Goal: Task Accomplishment & Management: Use online tool/utility

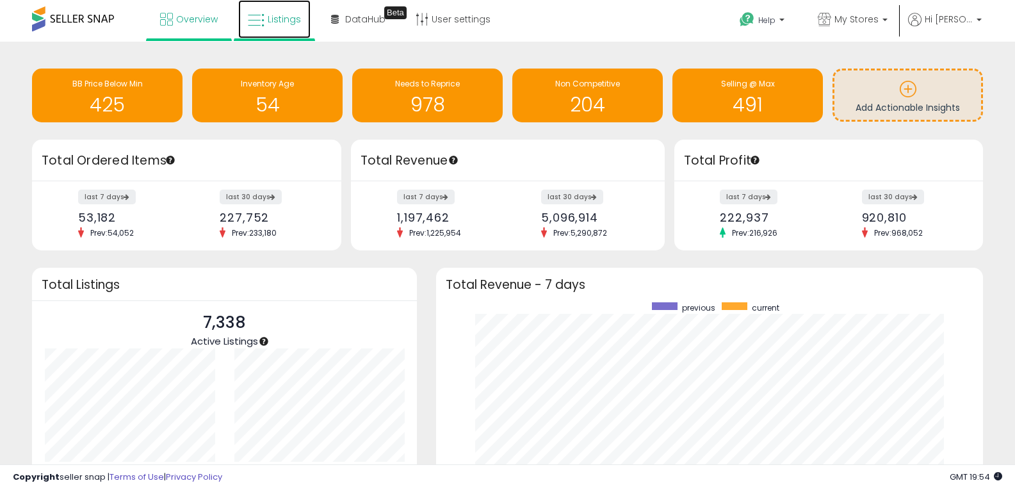
click at [248, 22] on icon at bounding box center [256, 20] width 17 height 17
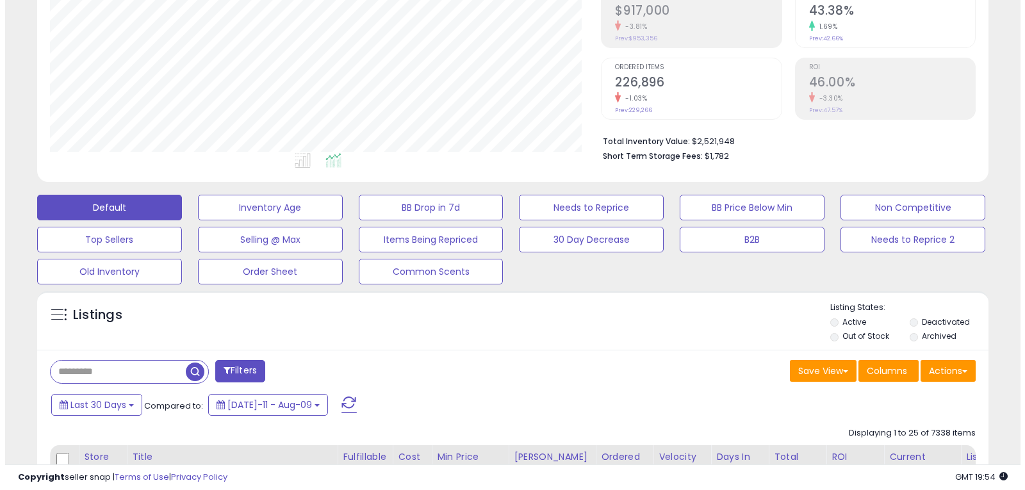
scroll to position [320, 0]
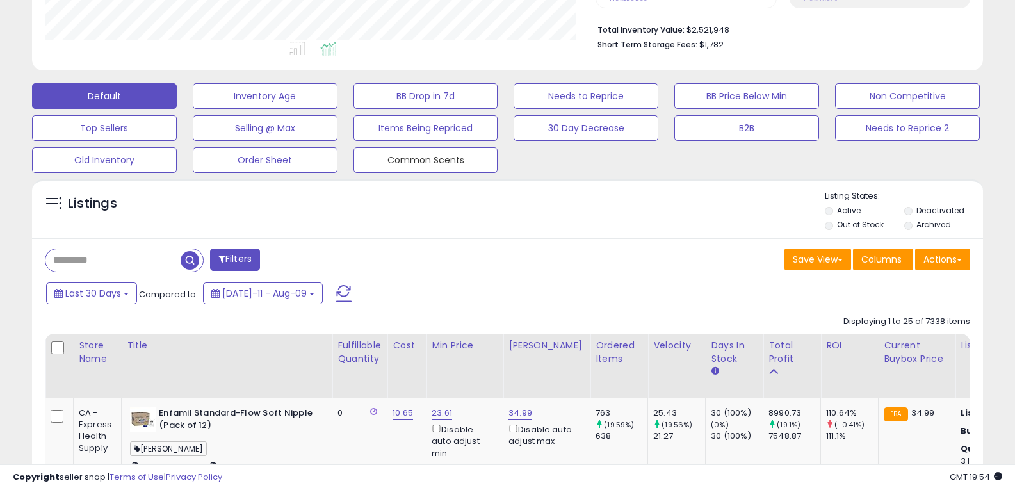
drag, startPoint x: 398, startPoint y: 164, endPoint x: 411, endPoint y: 183, distance: 22.6
click at [398, 164] on button "Common Scents" at bounding box center [425, 160] width 145 height 26
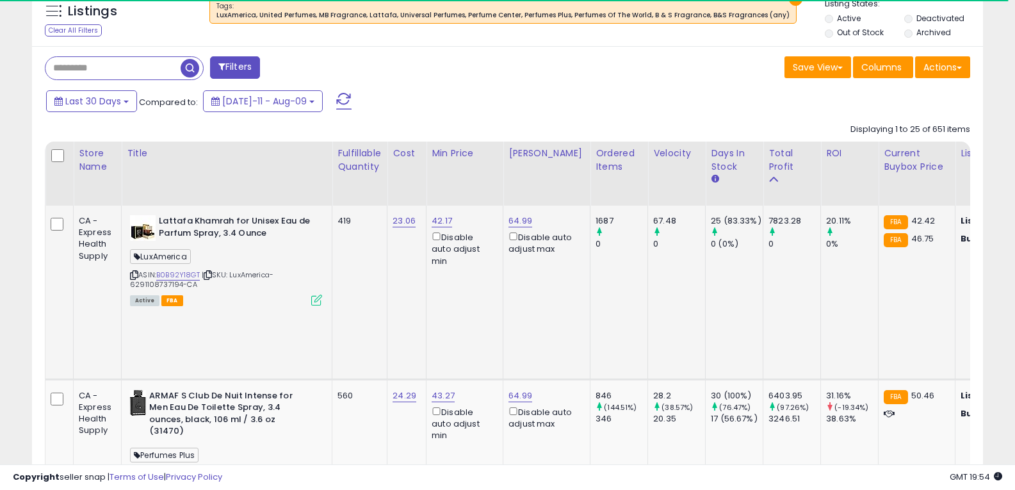
scroll to position [640114, 639826]
click at [110, 102] on span "Last 30 Days" at bounding box center [93, 101] width 56 height 13
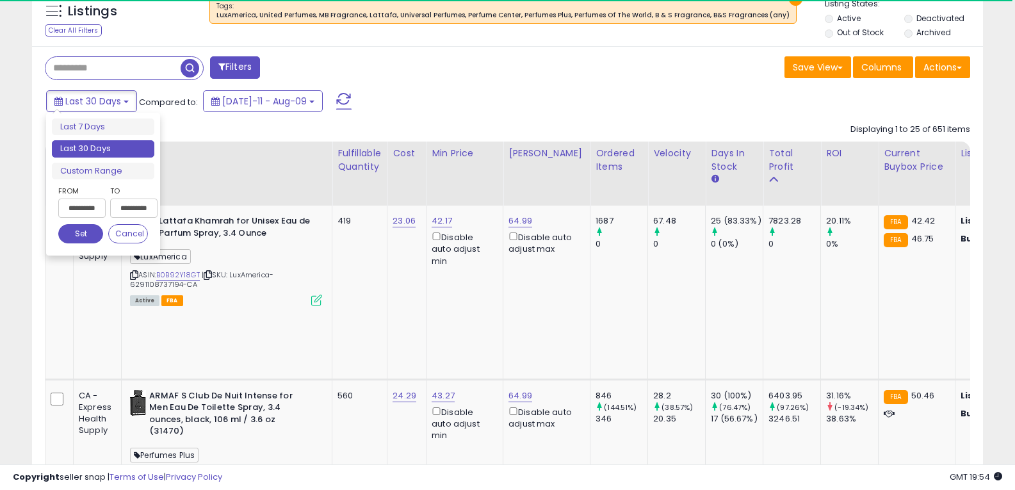
click at [77, 206] on input "**********" at bounding box center [81, 208] width 47 height 19
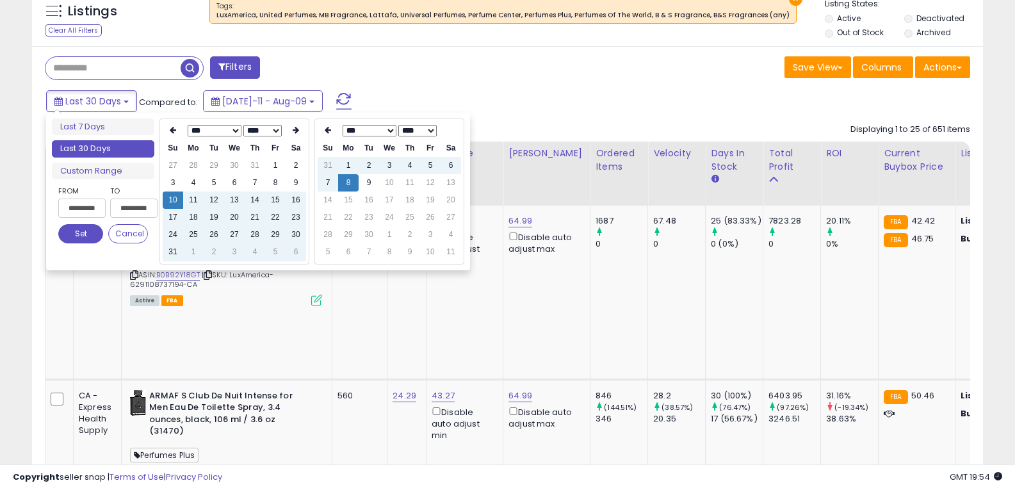
scroll to position [263, 551]
click at [174, 131] on icon at bounding box center [173, 130] width 6 height 8
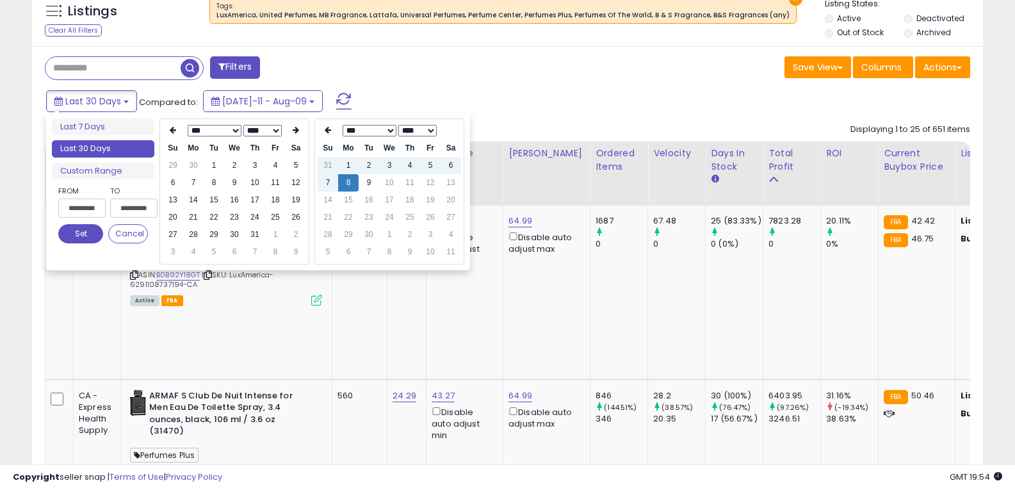
click at [174, 131] on icon at bounding box center [173, 130] width 6 height 8
click at [216, 202] on td "10" at bounding box center [214, 199] width 20 height 17
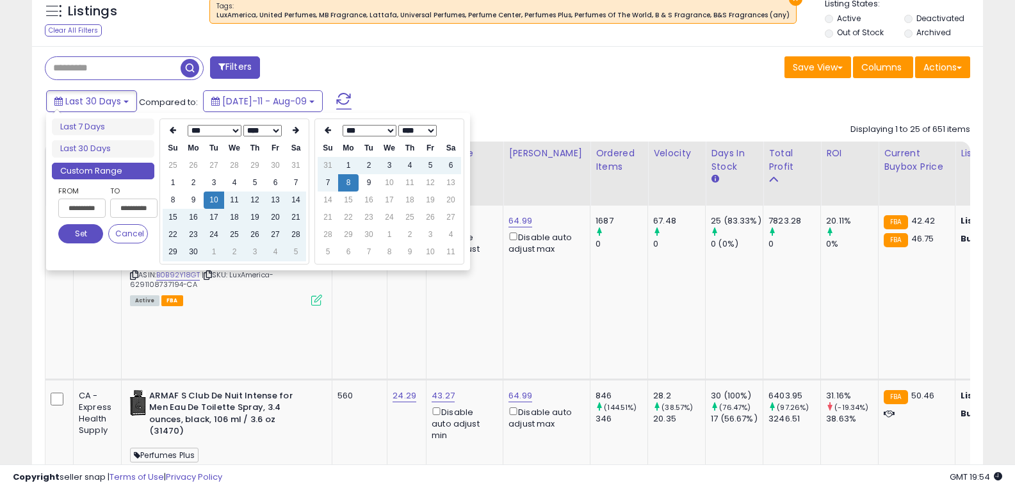
type input "**********"
click at [88, 232] on button "Set" at bounding box center [80, 233] width 45 height 19
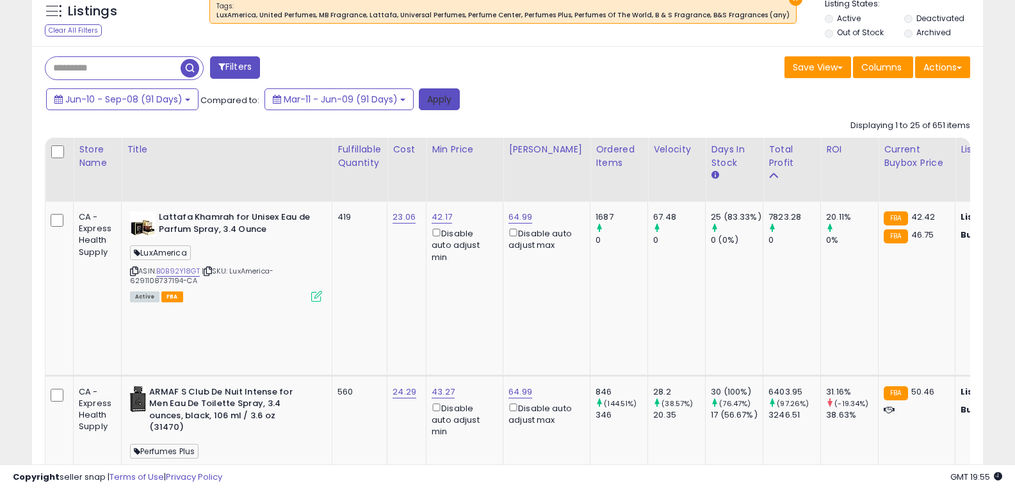
drag, startPoint x: 441, startPoint y: 98, endPoint x: 464, endPoint y: 101, distance: 23.3
click at [441, 98] on button "Apply" at bounding box center [439, 99] width 41 height 22
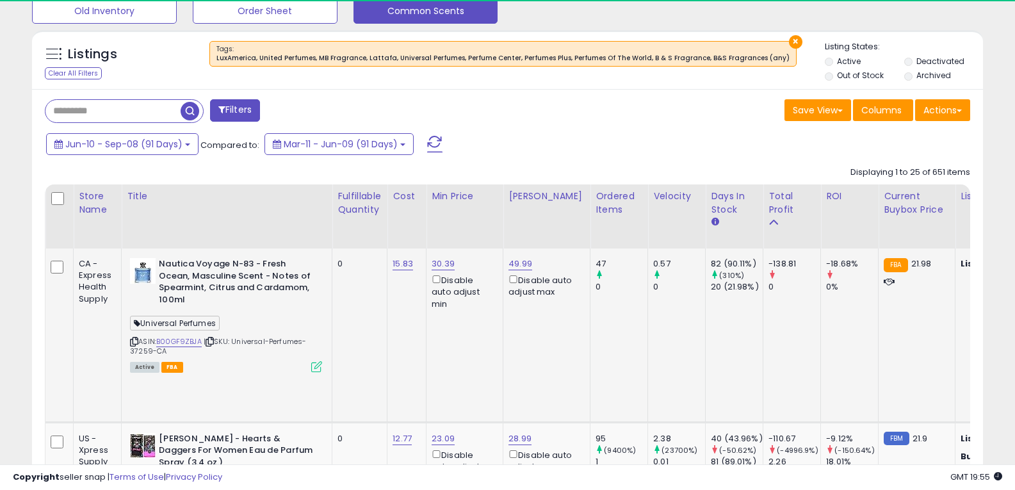
scroll to position [478, 0]
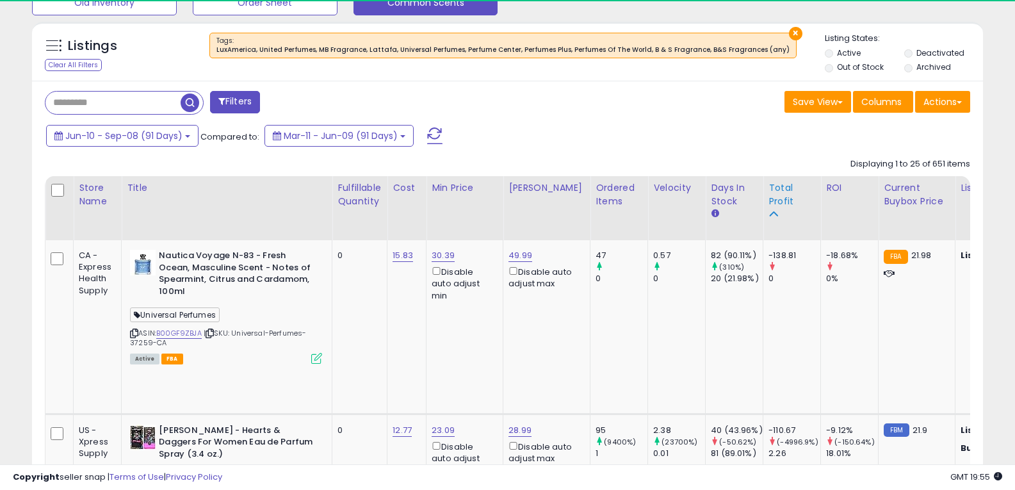
click at [768, 216] on icon at bounding box center [772, 213] width 9 height 9
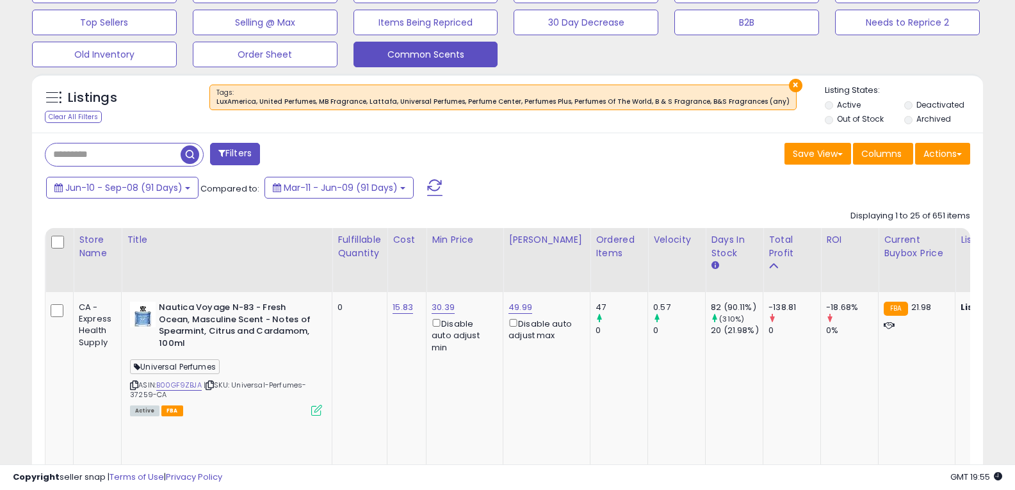
scroll to position [512, 0]
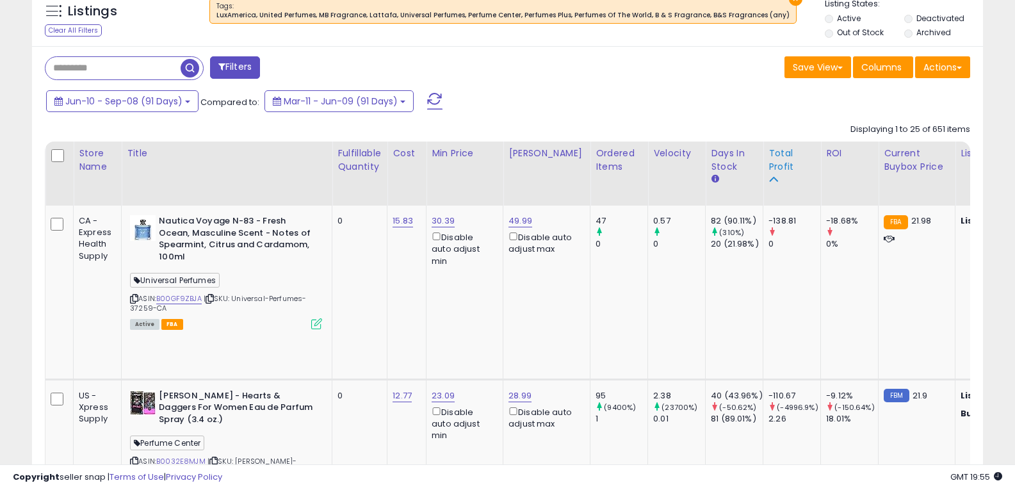
click at [768, 175] on icon at bounding box center [772, 179] width 9 height 9
click at [763, 150] on th "Total Profit" at bounding box center [792, 174] width 58 height 64
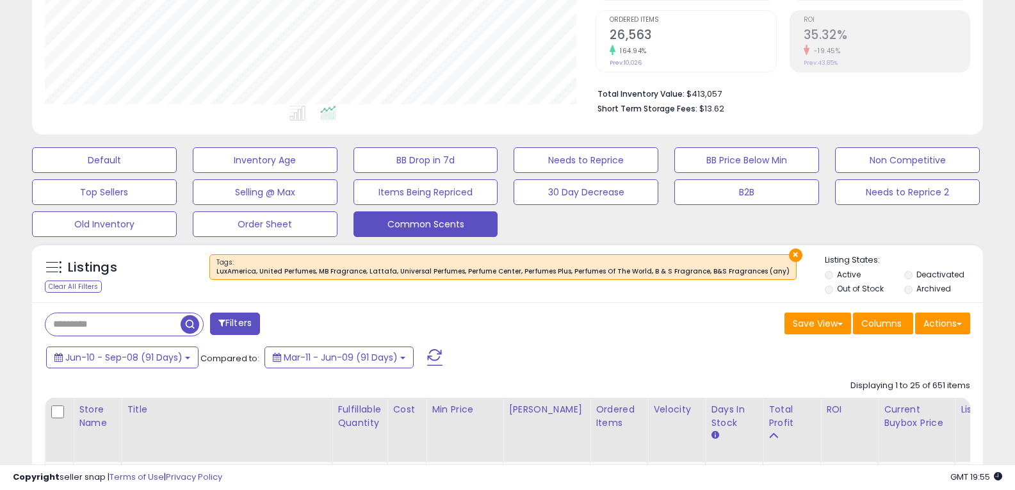
scroll to position [448, 0]
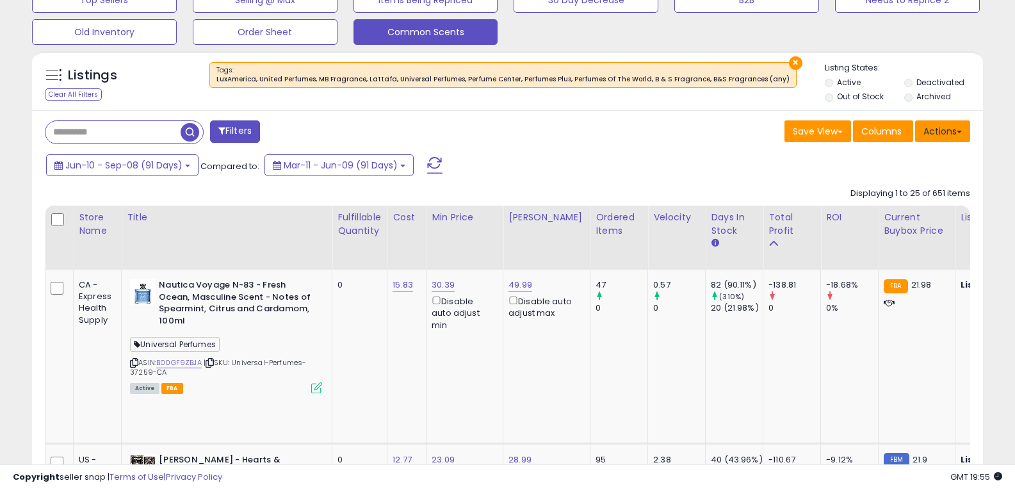
click at [933, 128] on button "Actions" at bounding box center [942, 131] width 55 height 22
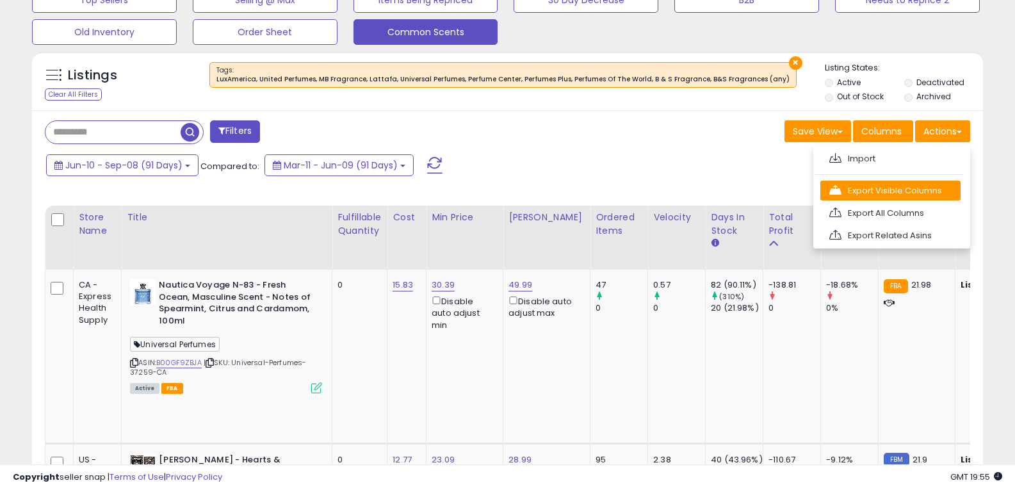
click at [902, 189] on link "Export Visible Columns" at bounding box center [890, 191] width 140 height 20
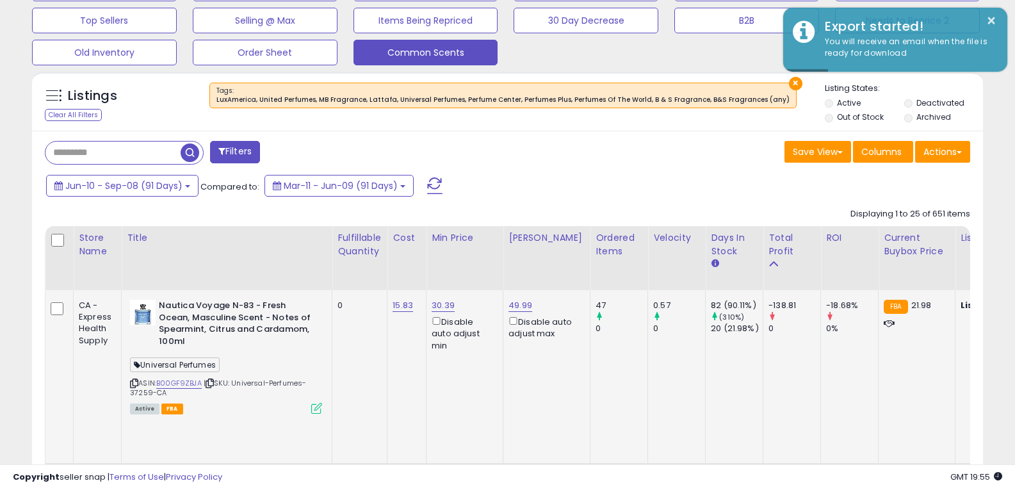
scroll to position [576, 0]
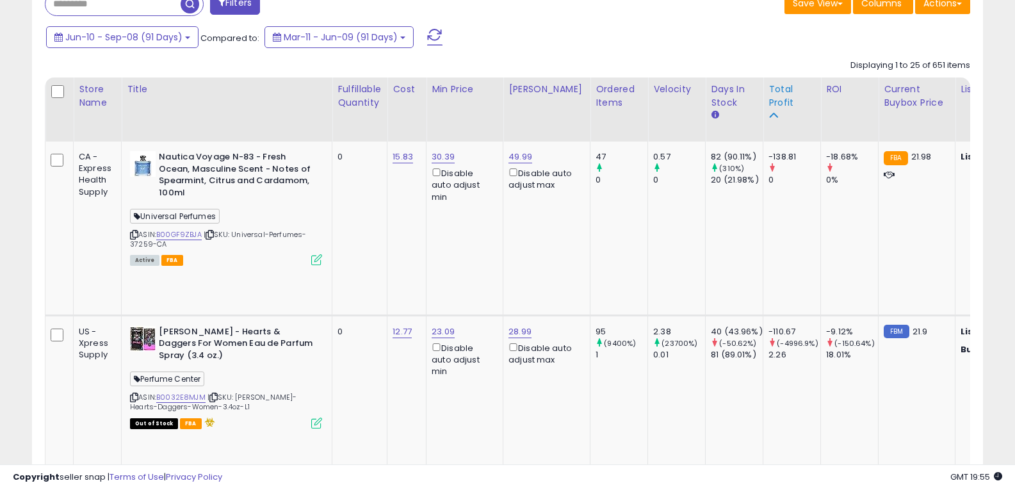
click at [774, 99] on div "Total Profit" at bounding box center [791, 96] width 47 height 27
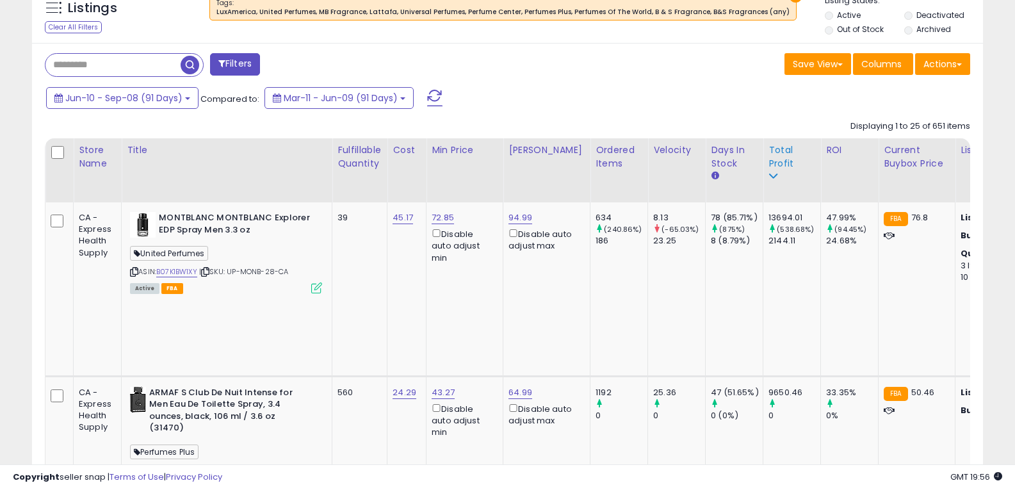
scroll to position [448, 0]
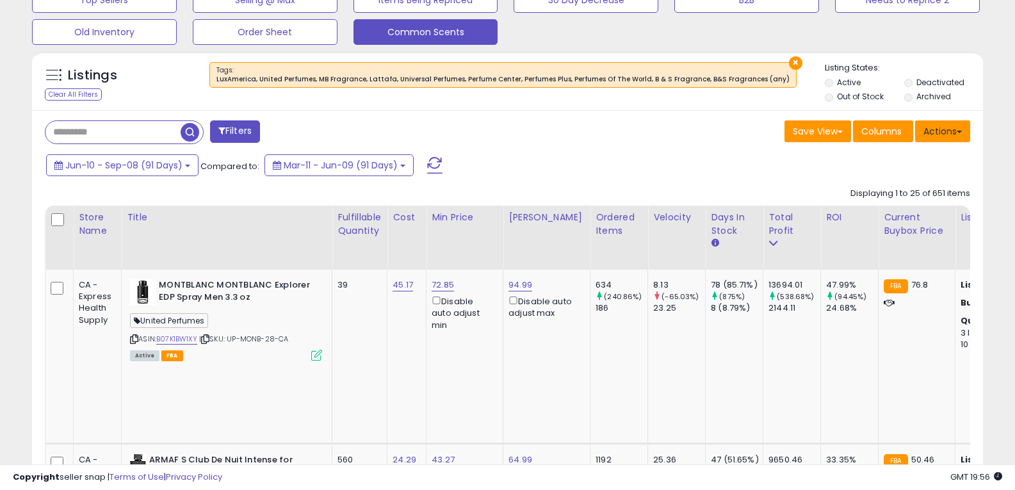
click at [945, 134] on button "Actions" at bounding box center [942, 131] width 55 height 22
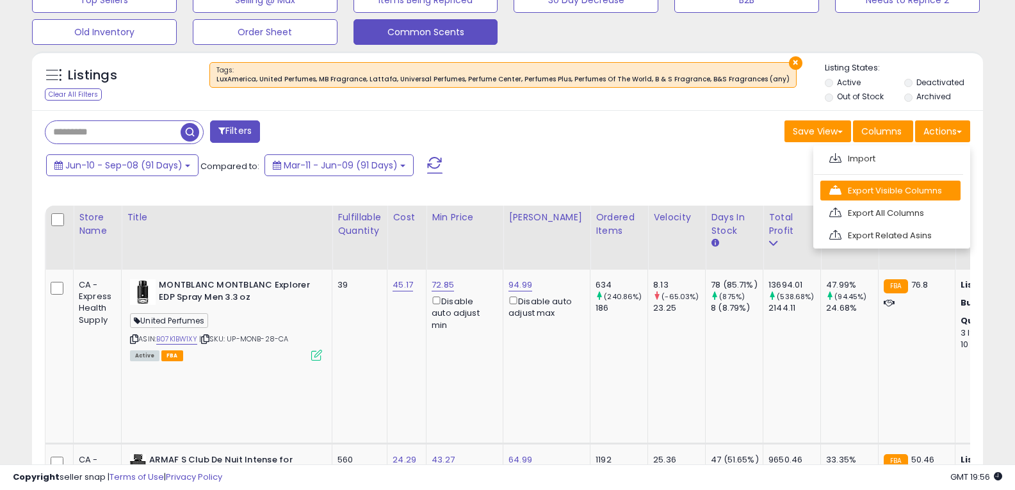
click at [886, 191] on link "Export Visible Columns" at bounding box center [890, 191] width 140 height 20
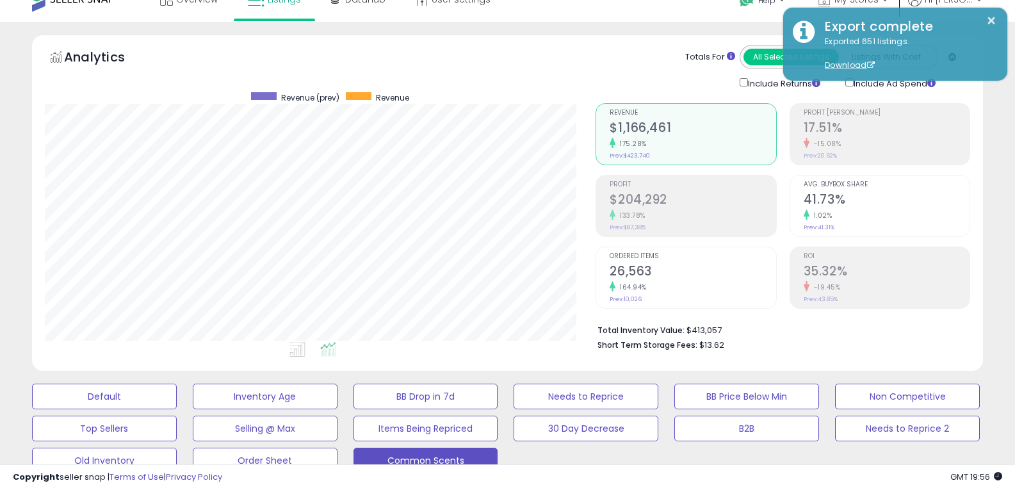
scroll to position [0, 0]
